Goal: Information Seeking & Learning: Learn about a topic

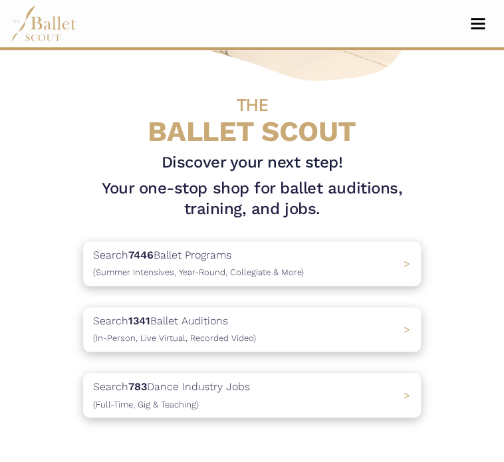
scroll to position [178, 0]
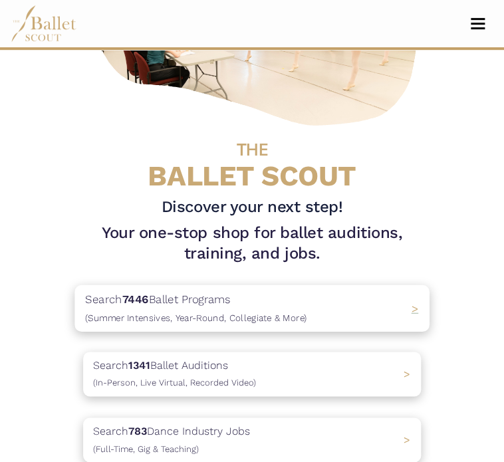
click at [144, 321] on span "(Summer Intensives, Year-Round, Collegiate & More)" at bounding box center [195, 317] width 221 height 11
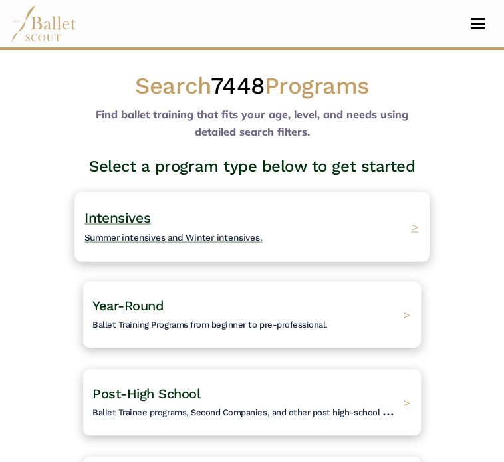
click at [150, 233] on span "Summer intensives and Winter intensives." at bounding box center [173, 237] width 178 height 11
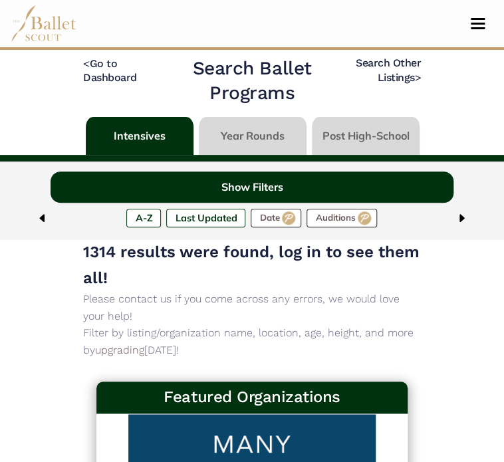
click at [229, 191] on button "Show Filters" at bounding box center [252, 187] width 403 height 31
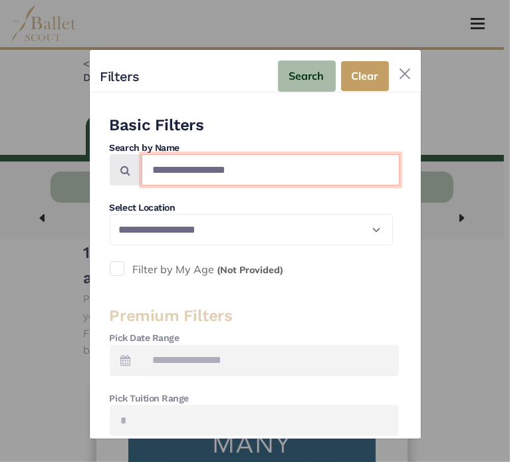
click at [190, 168] on input "Search by names..." at bounding box center [271, 169] width 258 height 31
type input "**********"
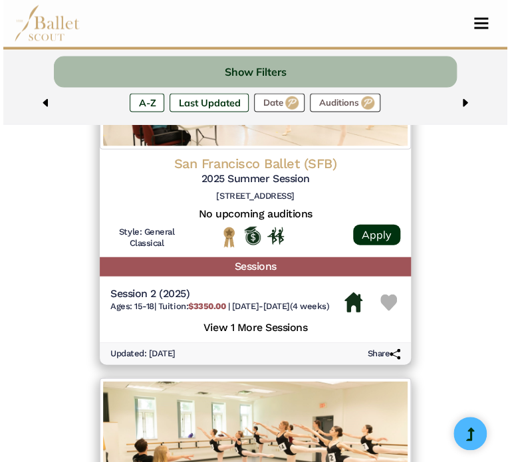
scroll to position [644, 0]
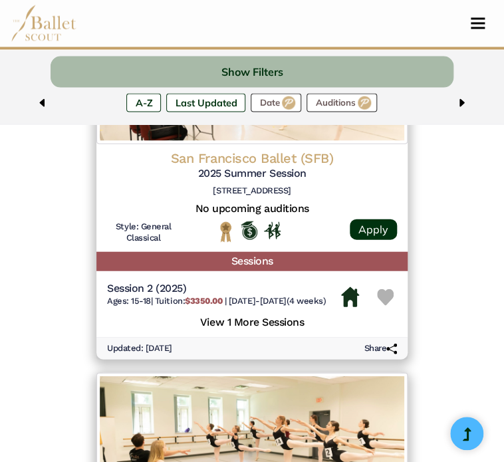
click at [226, 317] on h5 "View 1 More Sessions" at bounding box center [252, 320] width 290 height 17
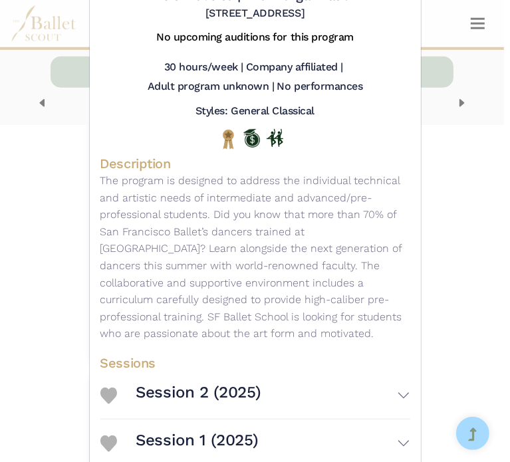
scroll to position [199, 0]
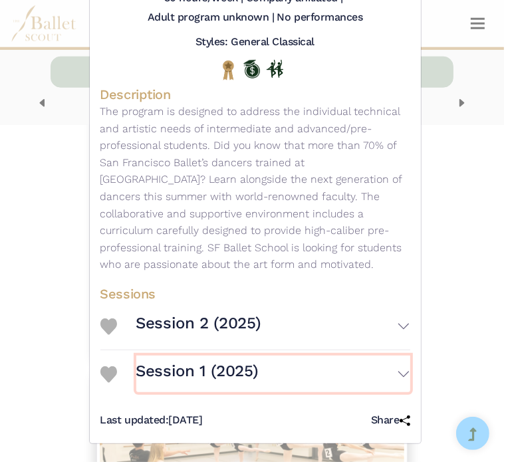
click at [401, 372] on button "Session 1 (2025)" at bounding box center [273, 374] width 274 height 37
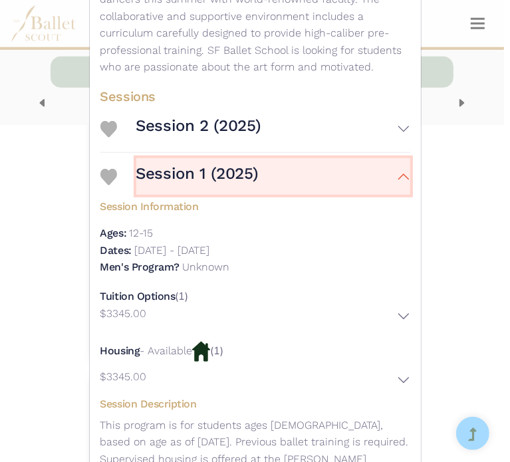
scroll to position [402, 0]
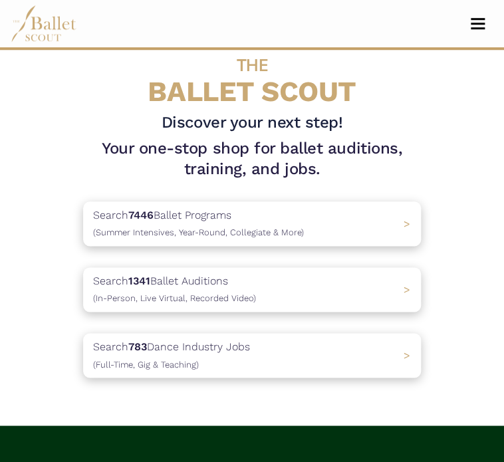
scroll to position [266, 0]
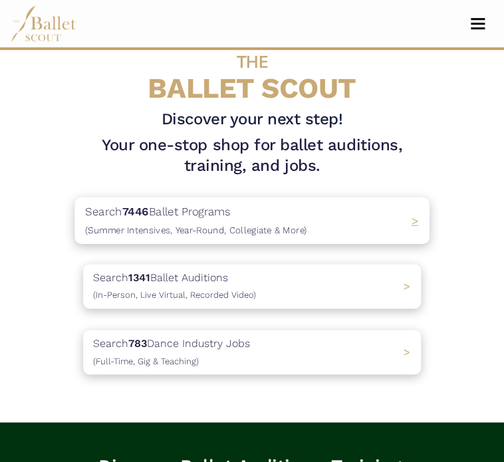
click at [165, 233] on span "(Summer Intensives, Year-Round, Collegiate & More)" at bounding box center [195, 229] width 221 height 11
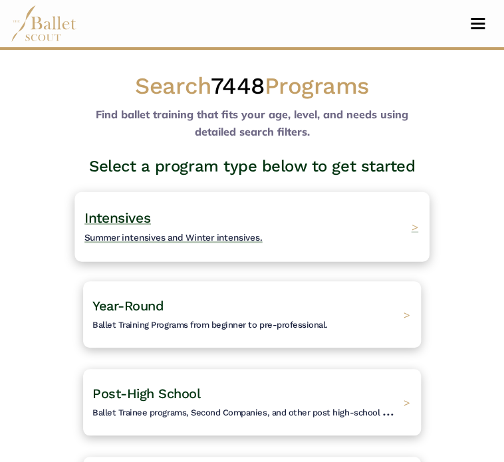
click at [111, 217] on span "Intensives" at bounding box center [117, 217] width 66 height 17
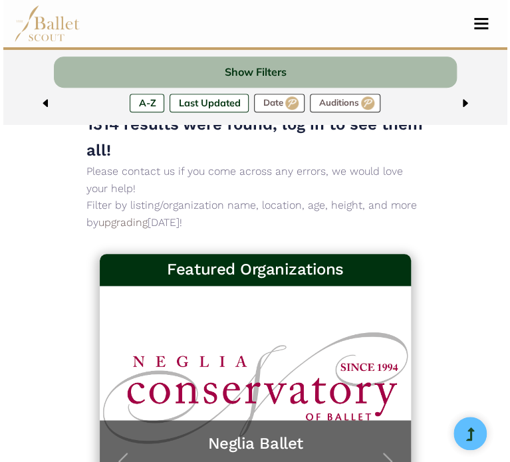
scroll to position [92, 0]
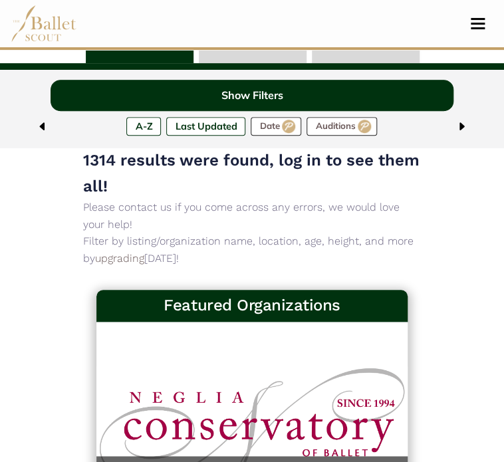
click at [255, 90] on button "Show Filters" at bounding box center [252, 95] width 403 height 31
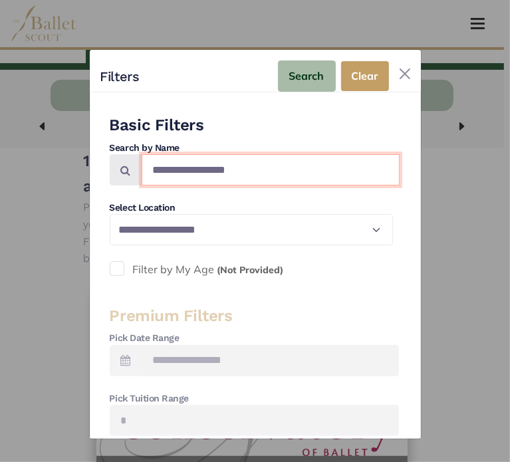
click at [189, 163] on input "Search by names..." at bounding box center [271, 169] width 258 height 31
type input "********"
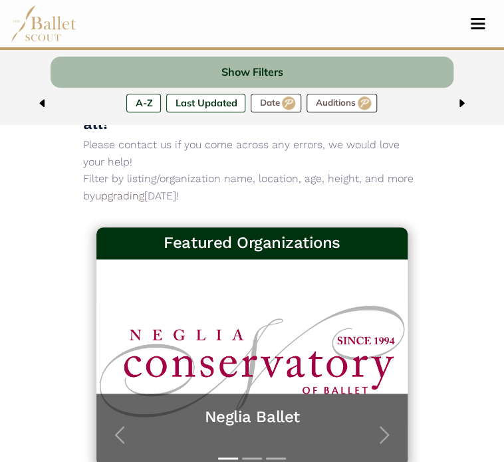
scroll to position [152, 0]
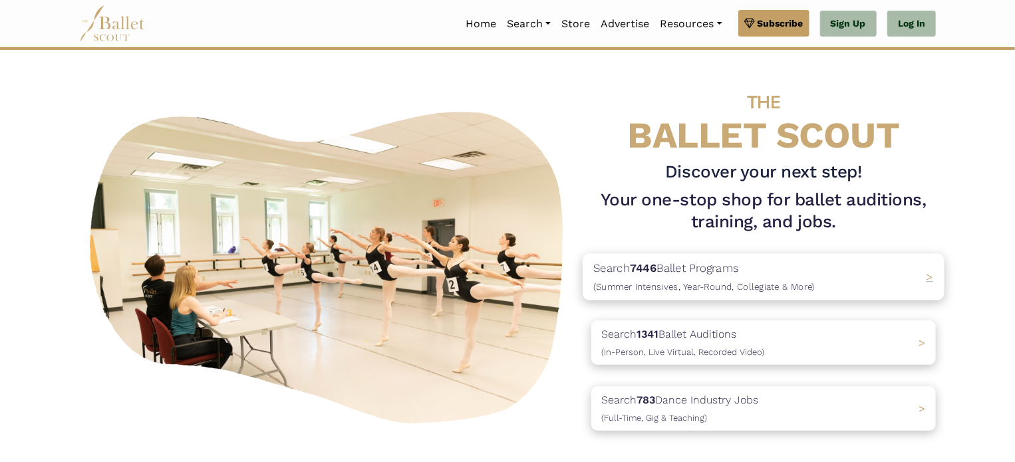
click at [784, 275] on p "Search 7446 Ballet Programs (Summer Intensives, Year-Round, Collegiate & More)" at bounding box center [703, 277] width 221 height 36
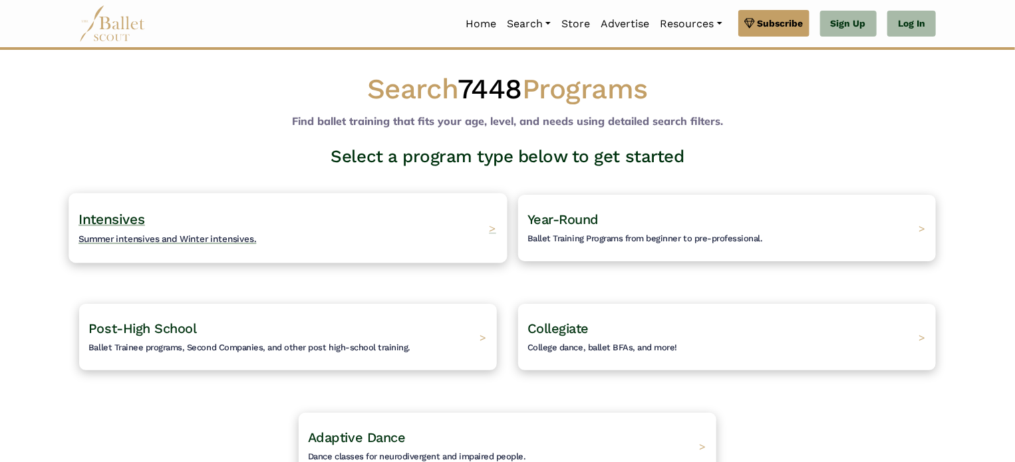
click at [316, 230] on div "Intensives Summer intensives and Winter intensives. >" at bounding box center [287, 228] width 438 height 70
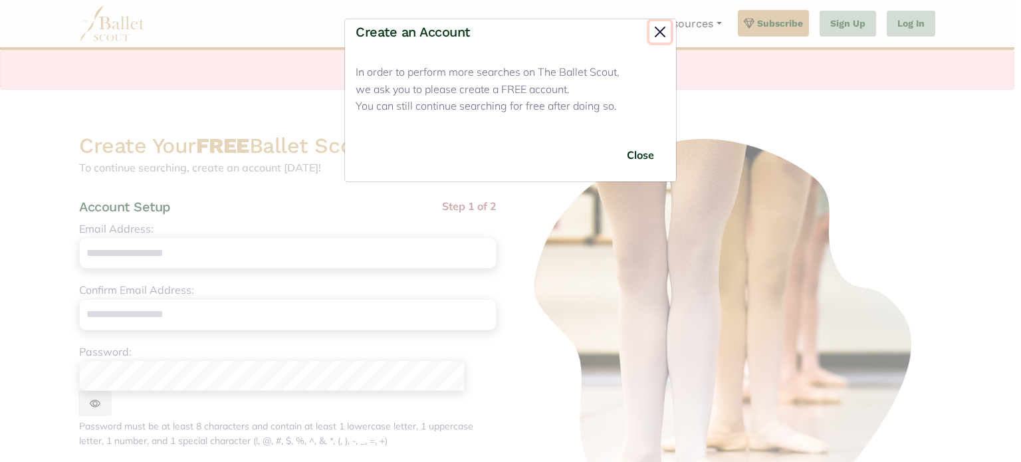
click at [656, 33] on button "Close" at bounding box center [660, 31] width 21 height 21
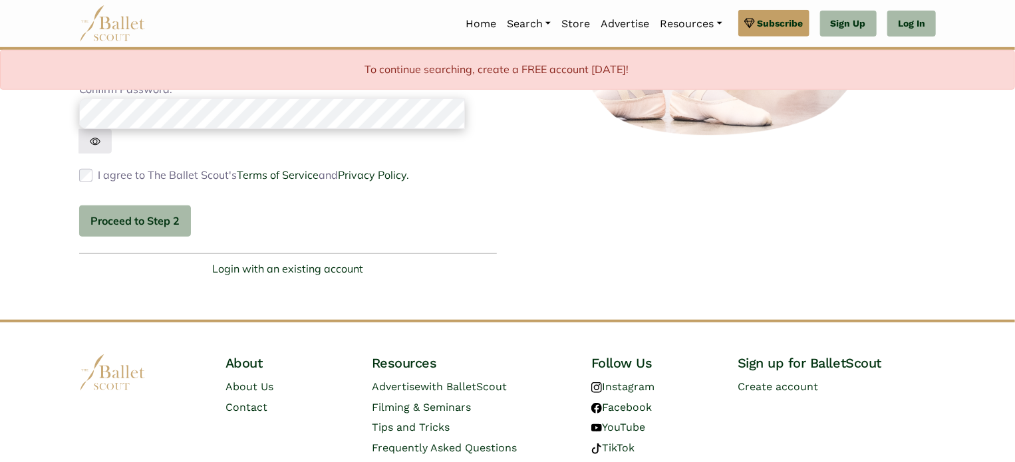
scroll to position [372, 0]
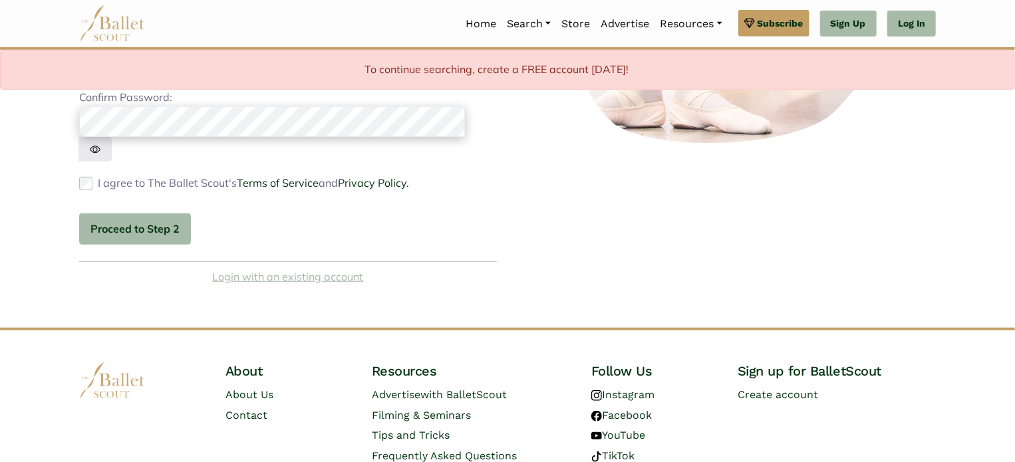
click at [270, 269] on link "Login with an existing account" at bounding box center [288, 277] width 151 height 17
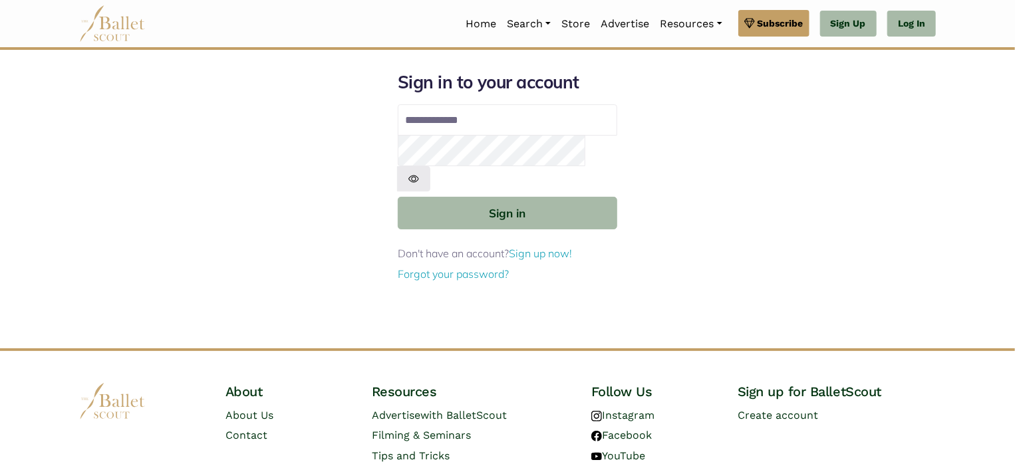
click at [445, 116] on input "Email address" at bounding box center [507, 120] width 219 height 32
click at [79, 286] on div at bounding box center [79, 286] width 0 height 0
click at [436, 108] on input "Email address" at bounding box center [507, 120] width 219 height 32
type input "**********"
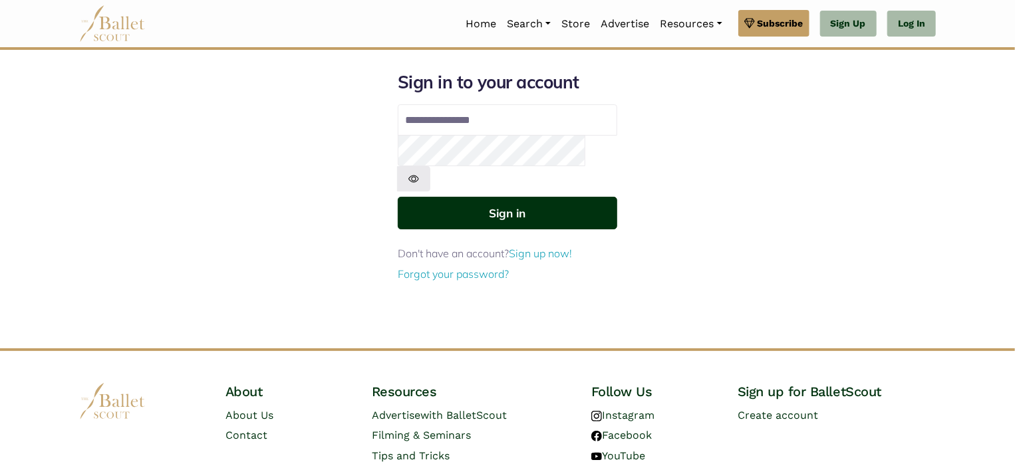
click at [439, 197] on button "Sign in" at bounding box center [507, 213] width 219 height 33
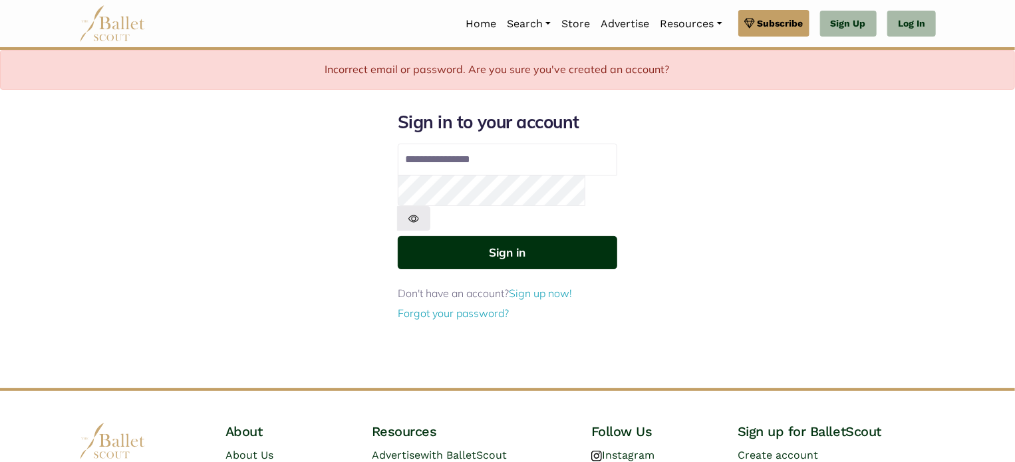
click at [456, 236] on button "Sign in" at bounding box center [507, 252] width 219 height 33
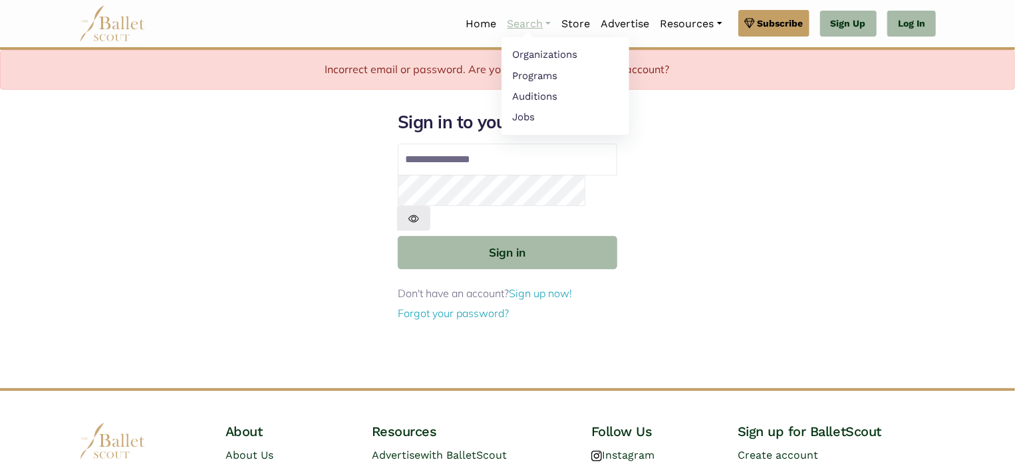
click at [513, 24] on link "Search" at bounding box center [528, 24] width 55 height 28
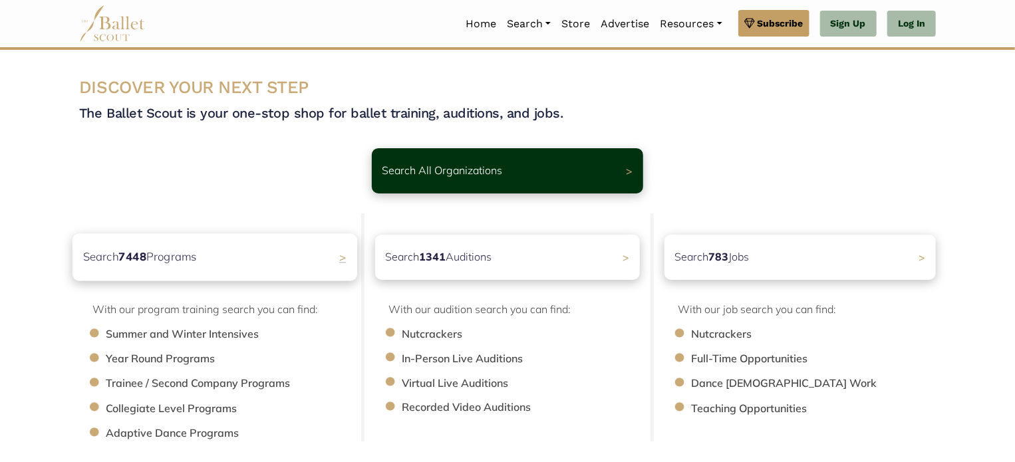
click at [298, 249] on div "Search 7448 Programs >" at bounding box center [214, 256] width 285 height 47
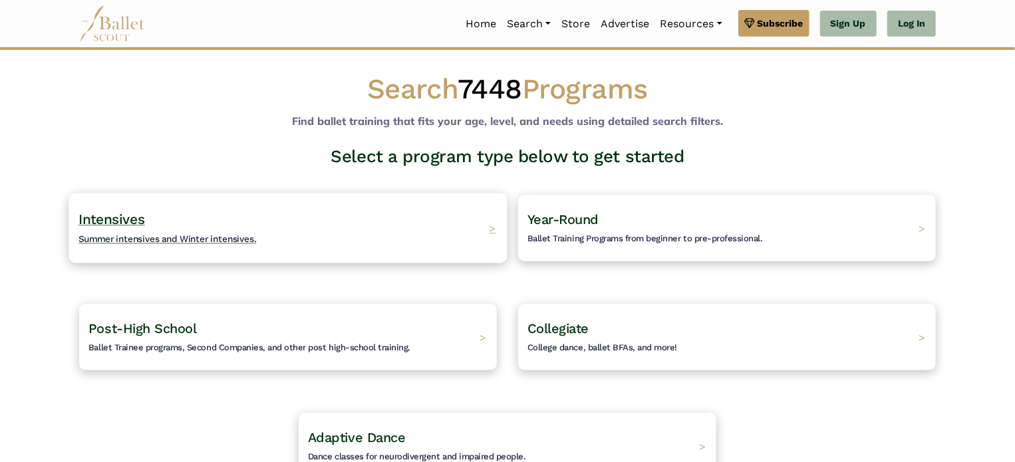
click at [308, 239] on div "Intensives Summer intensives and Winter intensives. >" at bounding box center [287, 228] width 438 height 70
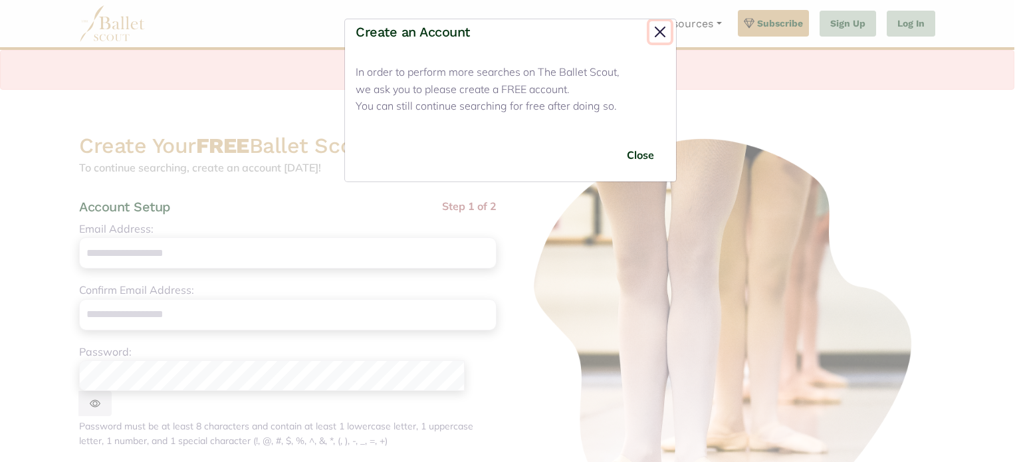
click at [657, 33] on button "Close" at bounding box center [660, 31] width 21 height 21
